Goal: Task Accomplishment & Management: Complete application form

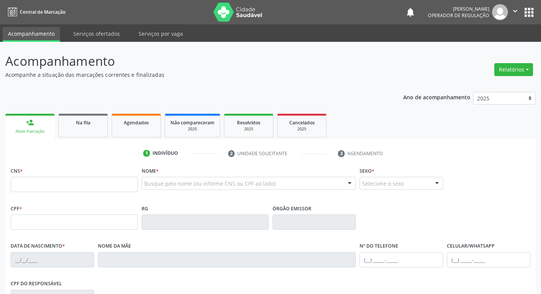
drag, startPoint x: 256, startPoint y: 172, endPoint x: 298, endPoint y: 84, distance: 97.7
click at [298, 84] on div "Acompanhamento Acompanhe a situação das marcações correntes e finalizadas Relat…" at bounding box center [270, 229] width 531 height 355
click at [101, 122] on div "Na fila" at bounding box center [83, 122] width 38 height 8
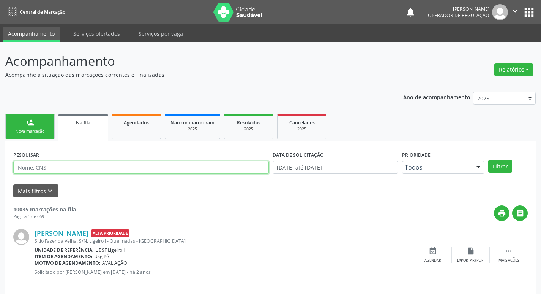
click at [83, 169] on input "text" at bounding box center [141, 167] width 256 height 13
type input "[PERSON_NAME]"
click at [489, 160] on button "Filtrar" at bounding box center [501, 166] width 24 height 13
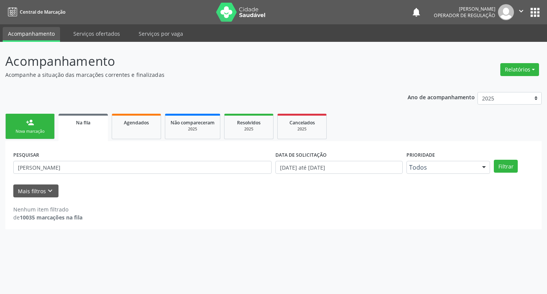
click at [17, 122] on link "person_add Nova marcação" at bounding box center [29, 126] width 49 height 25
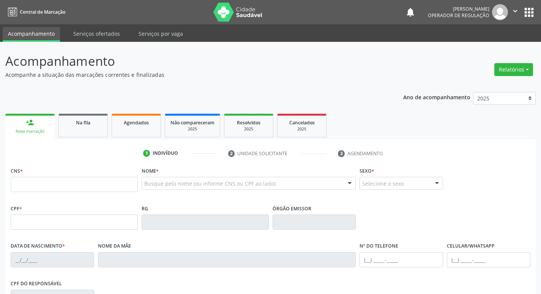
click at [185, 192] on div "Busque pelo nome (ou informe CNS ou CPF ao lado) Nenhum resultado encontrado pa…" at bounding box center [249, 186] width 215 height 18
click at [186, 190] on div "Busque pelo nome (ou informe CNS ou CPF ao lado) Nenhum resultado encontrado pa…" at bounding box center [249, 186] width 215 height 18
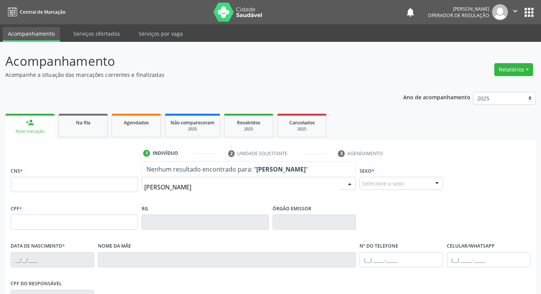
type input "[PERSON_NAME]"
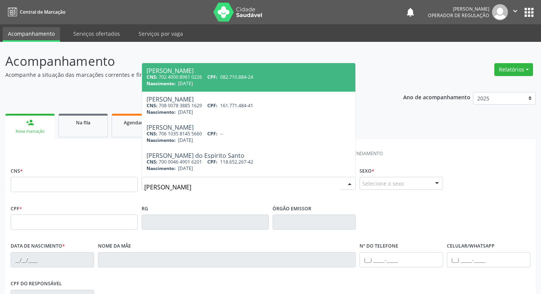
click at [223, 70] on div "[PERSON_NAME]" at bounding box center [249, 71] width 205 height 6
type input "702 4000 8961 0226"
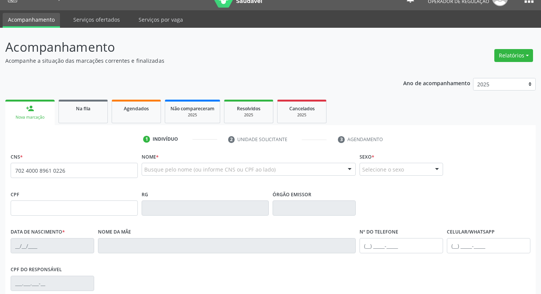
scroll to position [118, 0]
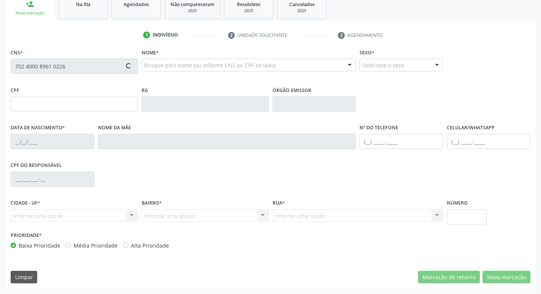
type input "082.710.884-24"
type input "[DATE]"
type input "[PERSON_NAME]"
type input "[PHONE_NUMBER]"
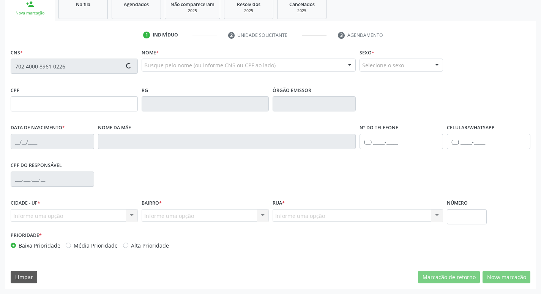
type input "094.301.874-90"
type input "150"
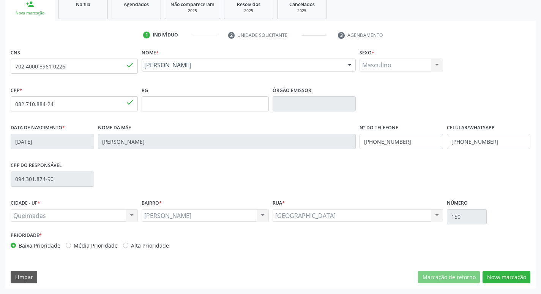
scroll to position [0, 0]
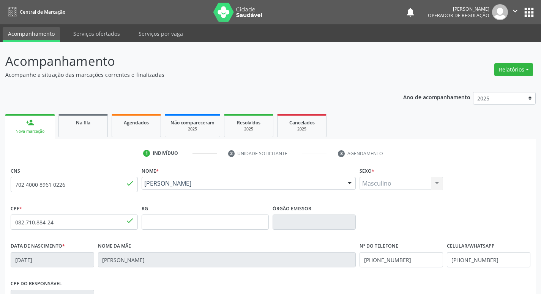
click at [530, 8] on button "apps" at bounding box center [529, 12] width 13 height 13
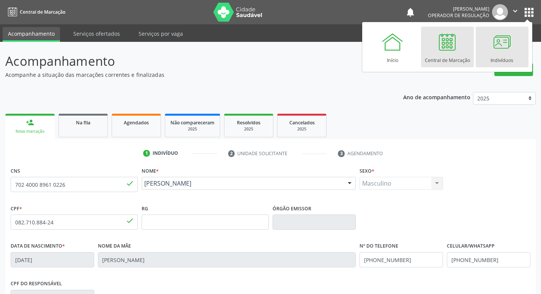
click at [489, 41] on link "Indivíduos" at bounding box center [502, 47] width 53 height 41
